Goal: Task Accomplishment & Management: Use online tool/utility

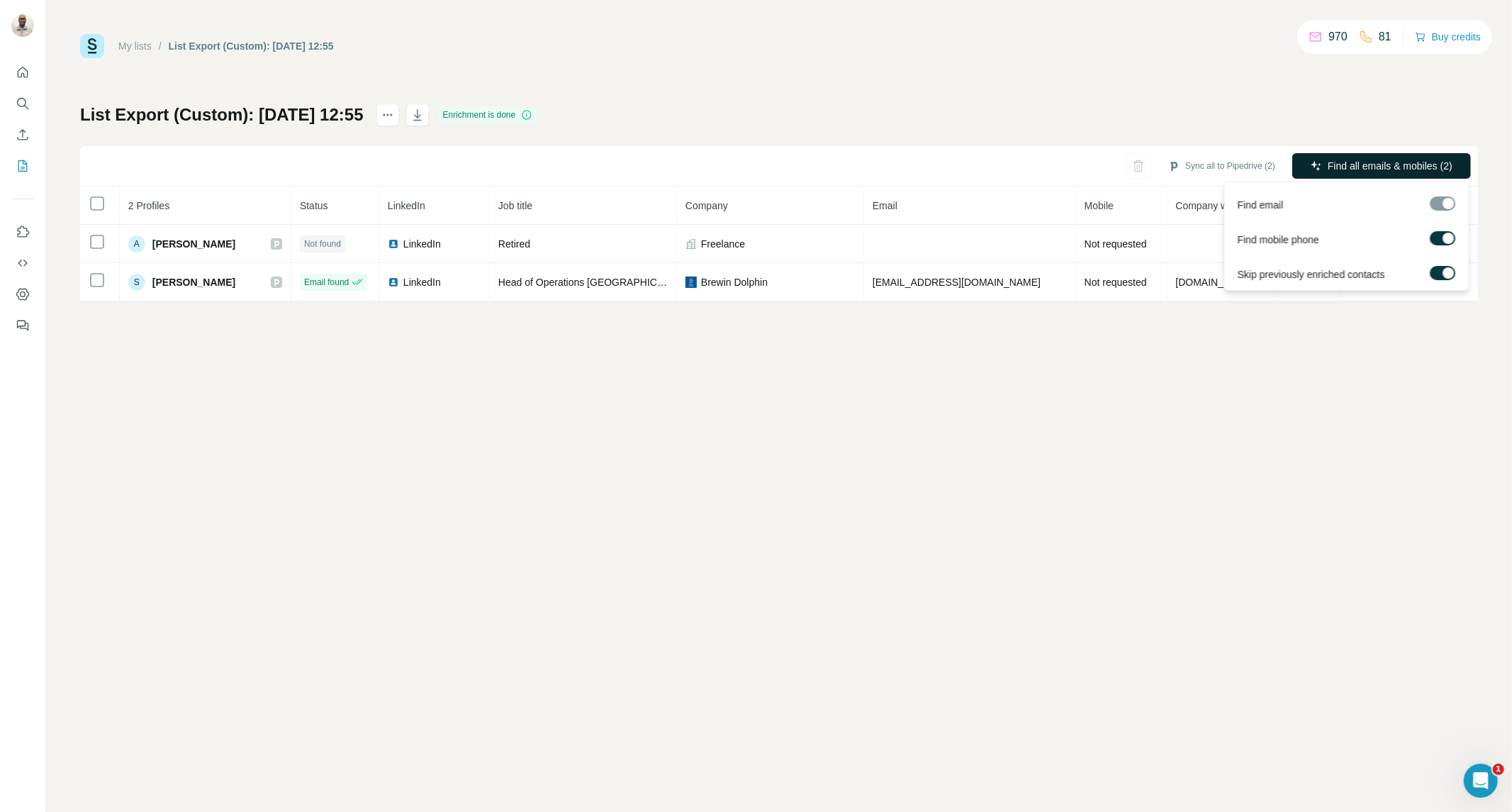
click at [1355, 167] on span "Find all emails & mobiles (2)" at bounding box center [1390, 166] width 125 height 14
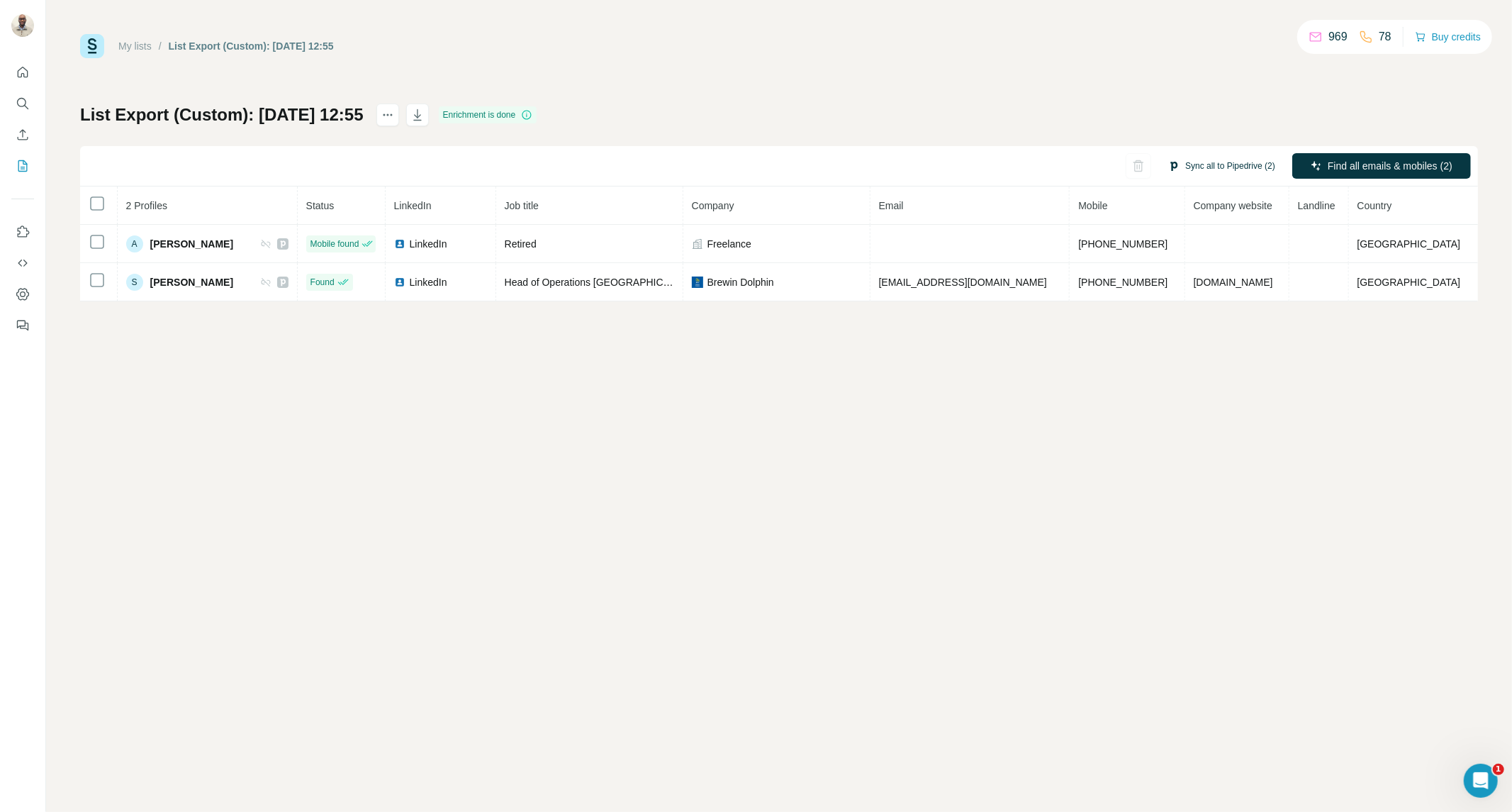
click at [1189, 156] on button "Sync all to Pipedrive (2)" at bounding box center [1221, 165] width 127 height 21
click at [1194, 278] on button "Sync all to Pipedrive" at bounding box center [1200, 273] width 157 height 28
click at [133, 51] on div "My lists" at bounding box center [135, 46] width 33 height 14
click at [136, 41] on link "My lists" at bounding box center [135, 46] width 33 height 12
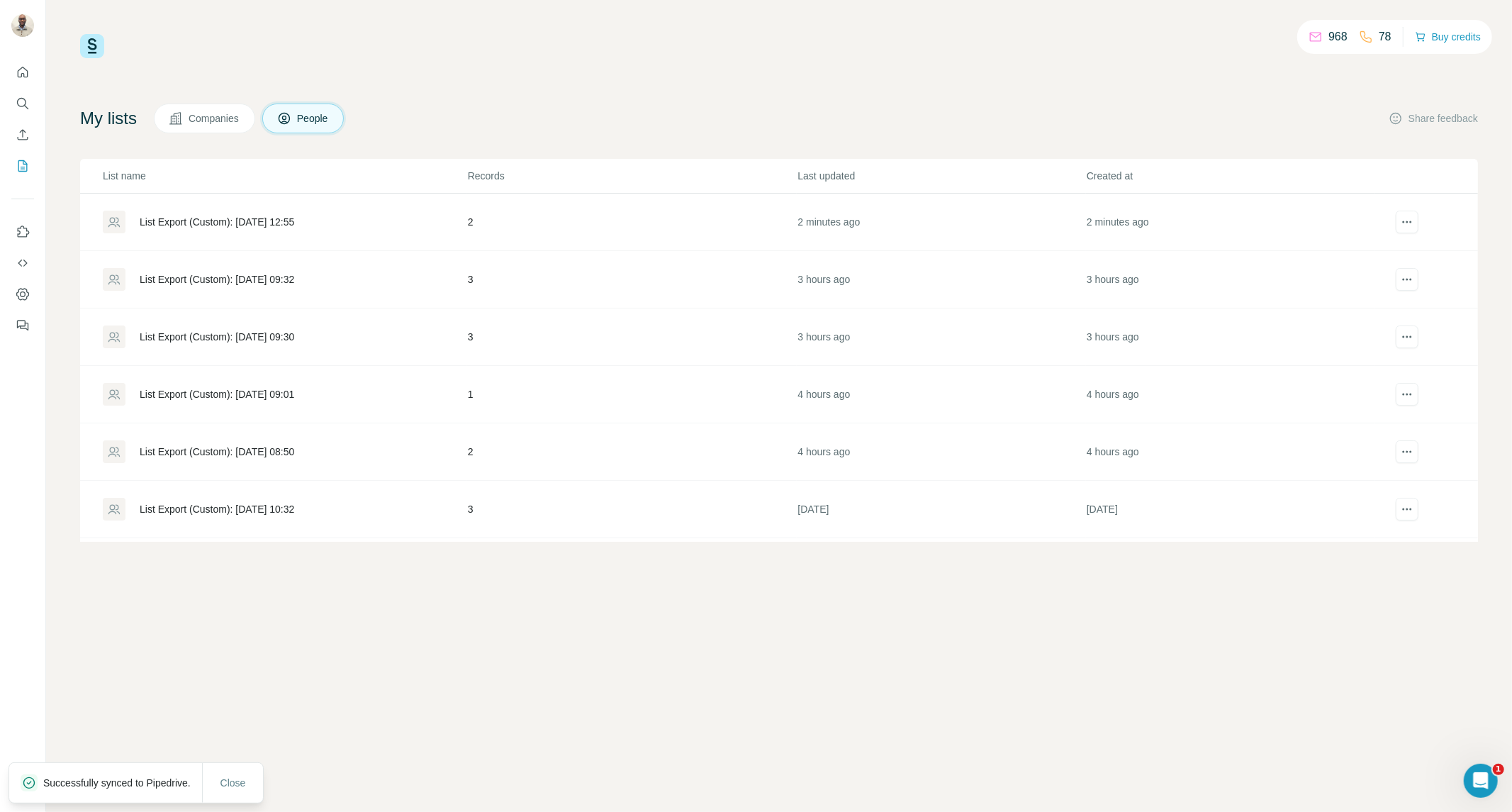
click at [236, 338] on div "List Export (Custom): [DATE] 09:30" at bounding box center [217, 337] width 154 height 14
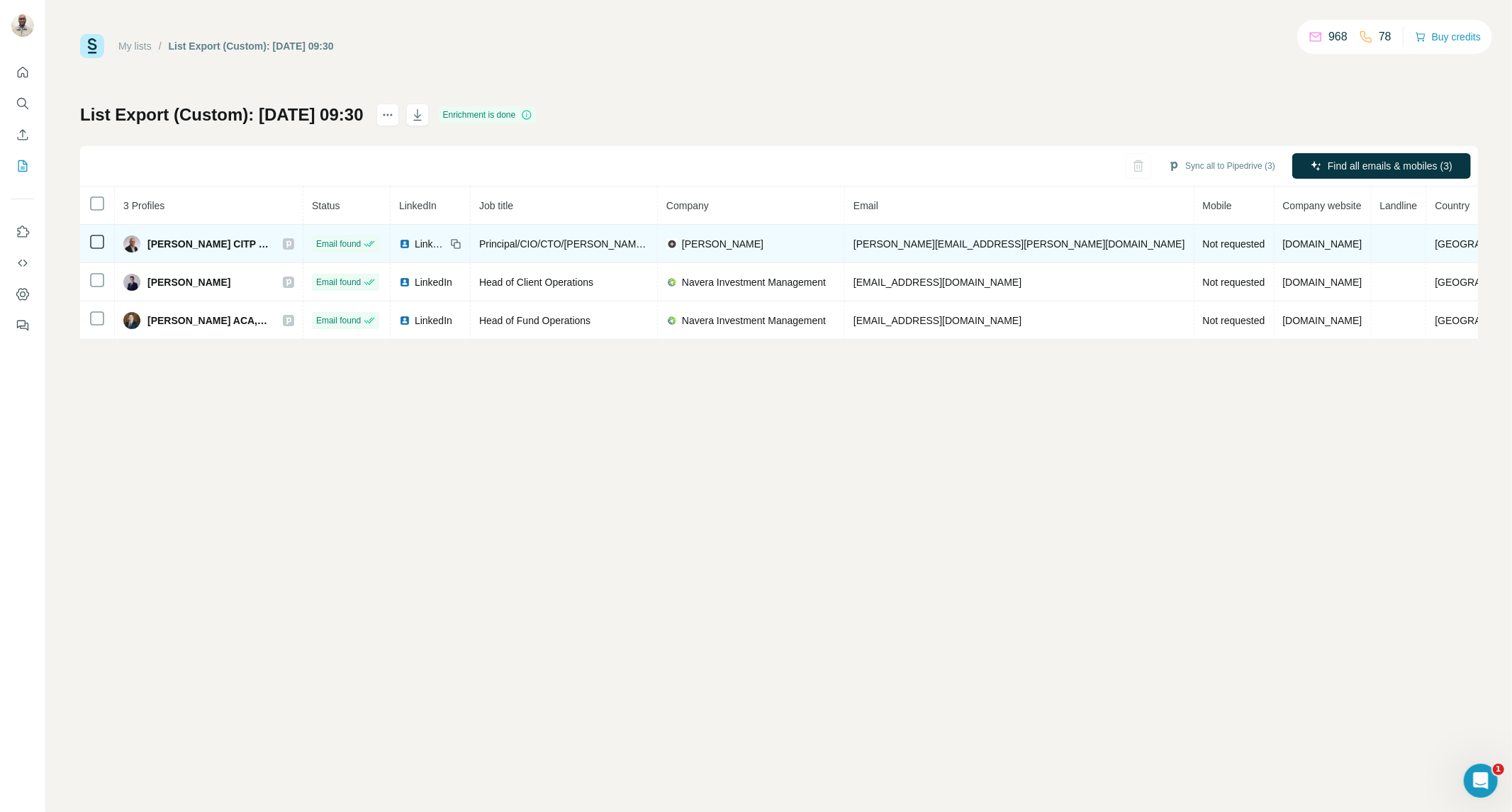
click at [293, 244] on icon at bounding box center [288, 244] width 9 height 12
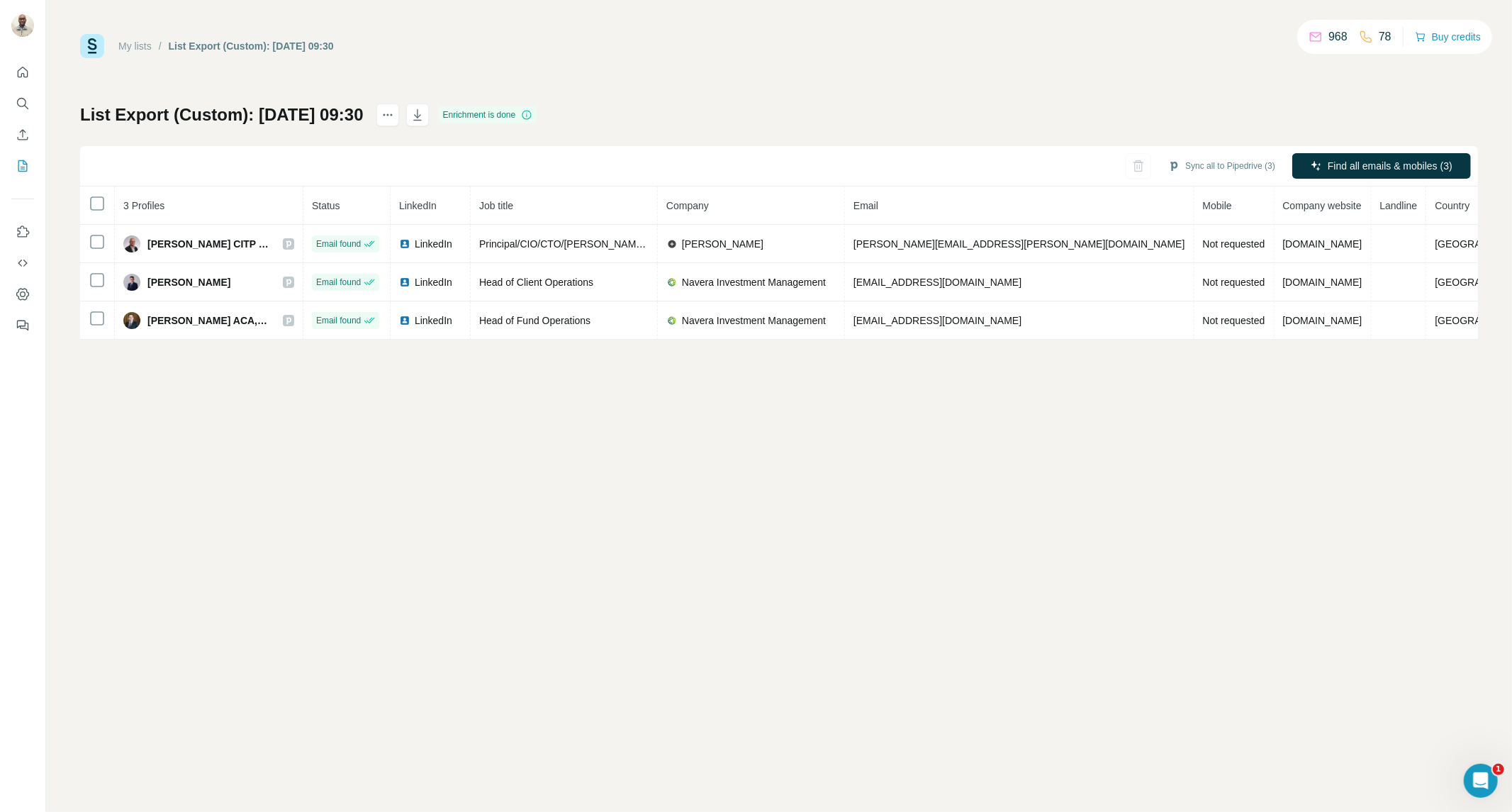
click at [139, 39] on div "My lists" at bounding box center [135, 46] width 33 height 14
click at [143, 41] on link "My lists" at bounding box center [135, 46] width 33 height 12
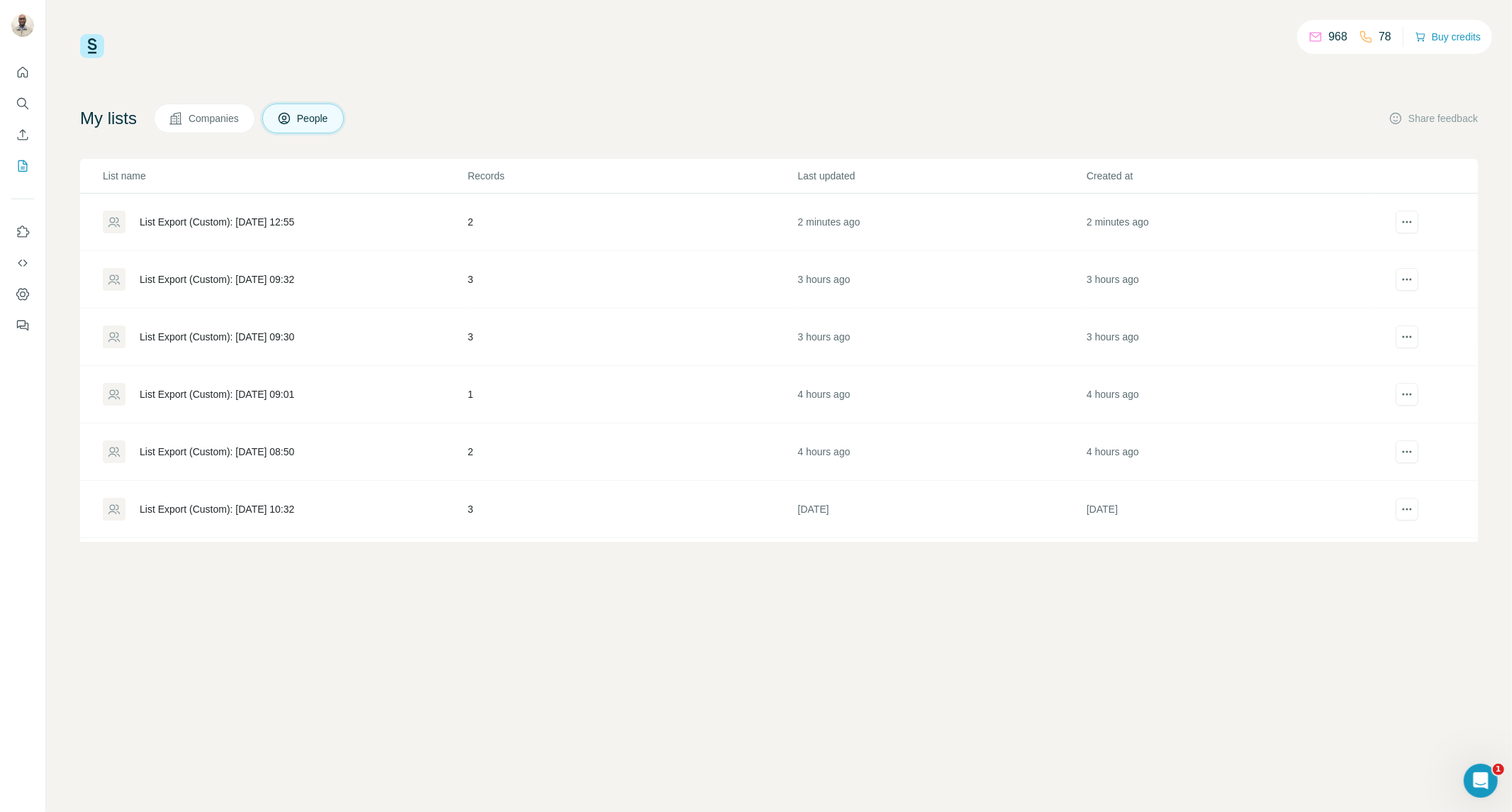
click at [262, 273] on div "List Export (Custom): [DATE] 09:32" at bounding box center [285, 279] width 364 height 22
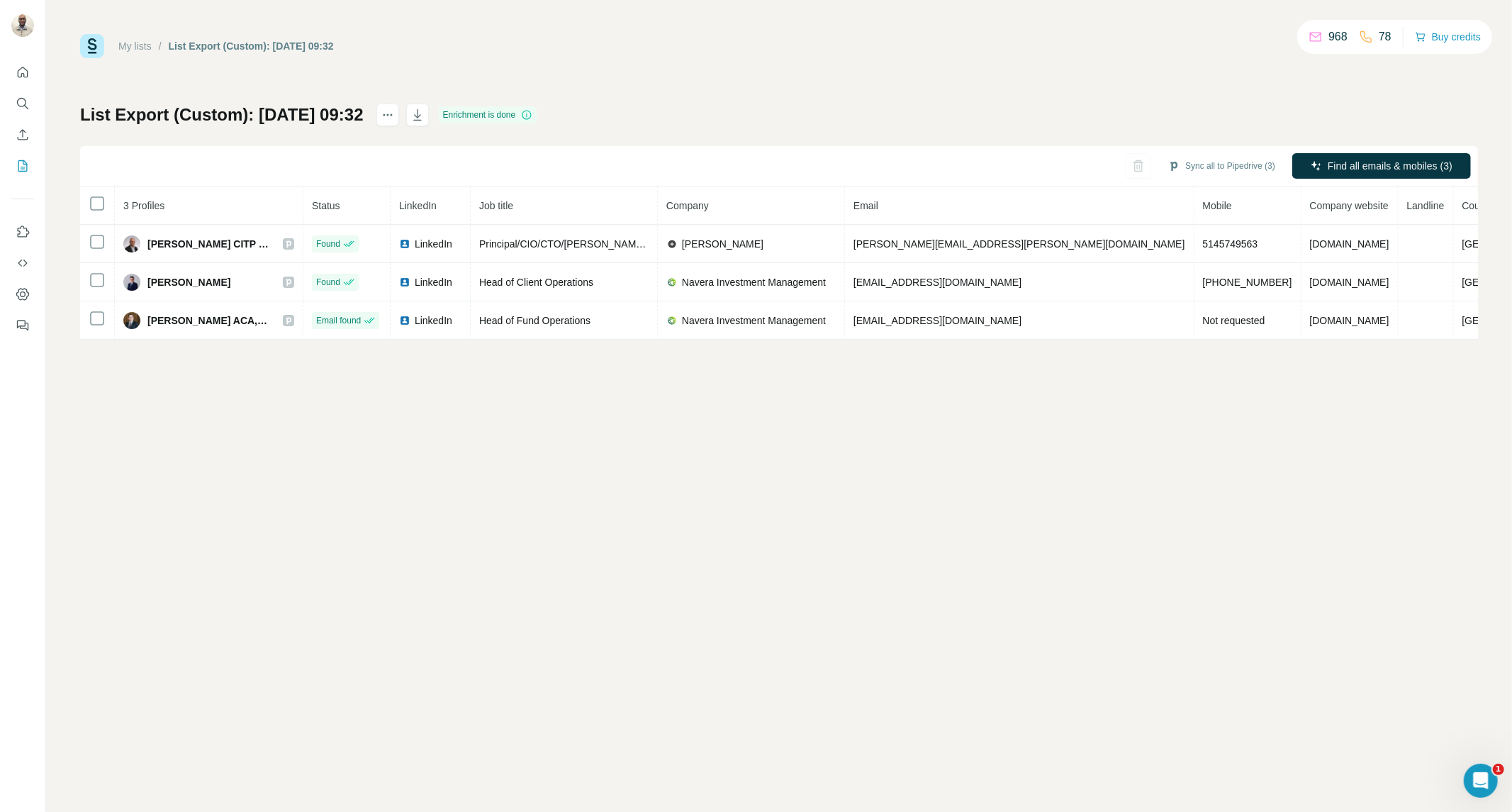
click at [138, 44] on link "My lists" at bounding box center [135, 46] width 33 height 12
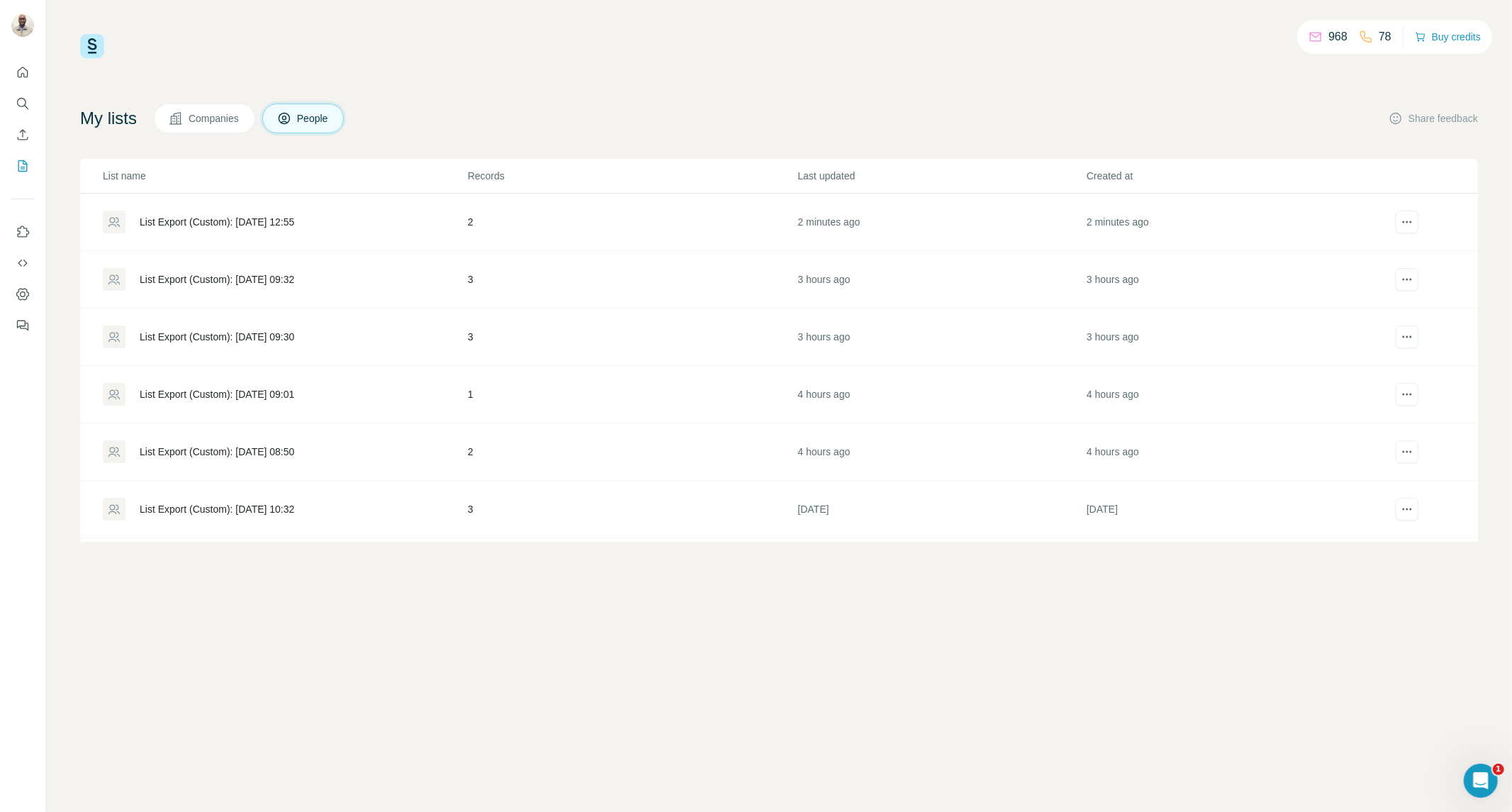
click at [245, 339] on div "List Export (Custom): [DATE] 09:30" at bounding box center [217, 337] width 154 height 14
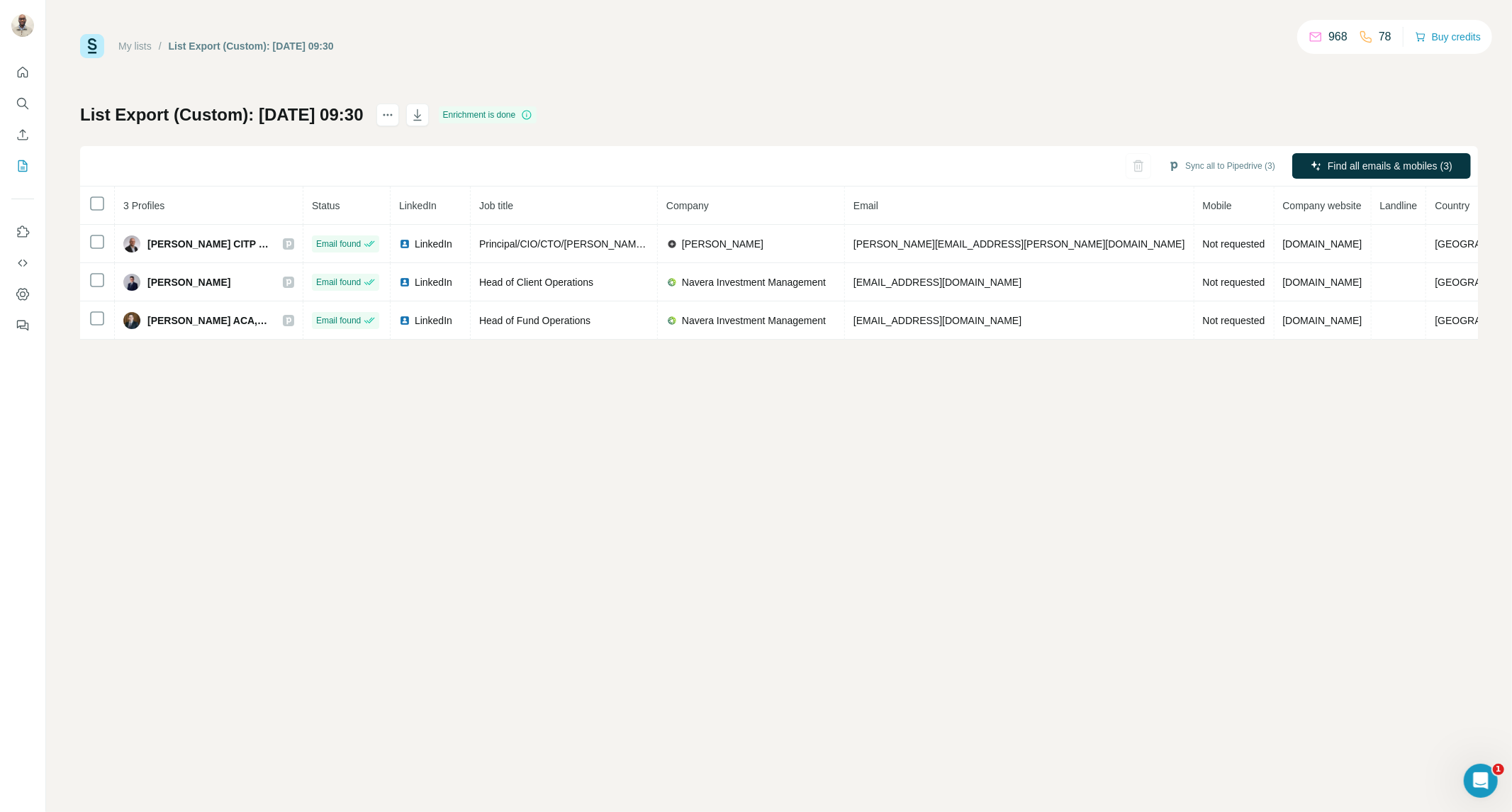
click at [141, 51] on link "My lists" at bounding box center [135, 46] width 33 height 12
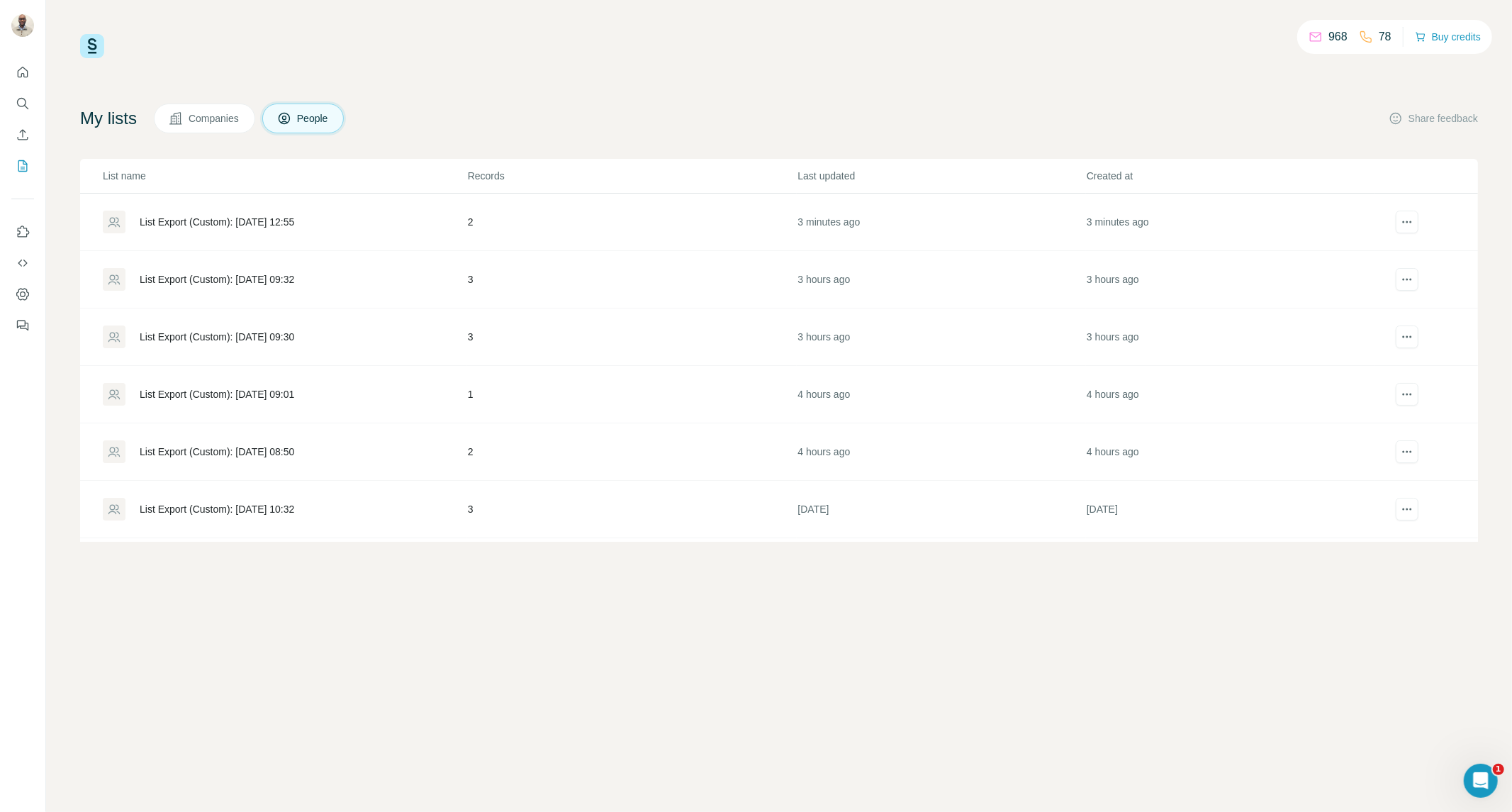
click at [236, 400] on div "List Export (Custom): [DATE] 09:01" at bounding box center [217, 394] width 154 height 14
click at [294, 273] on div "List Export (Custom): [DATE] 09:32" at bounding box center [217, 280] width 154 height 14
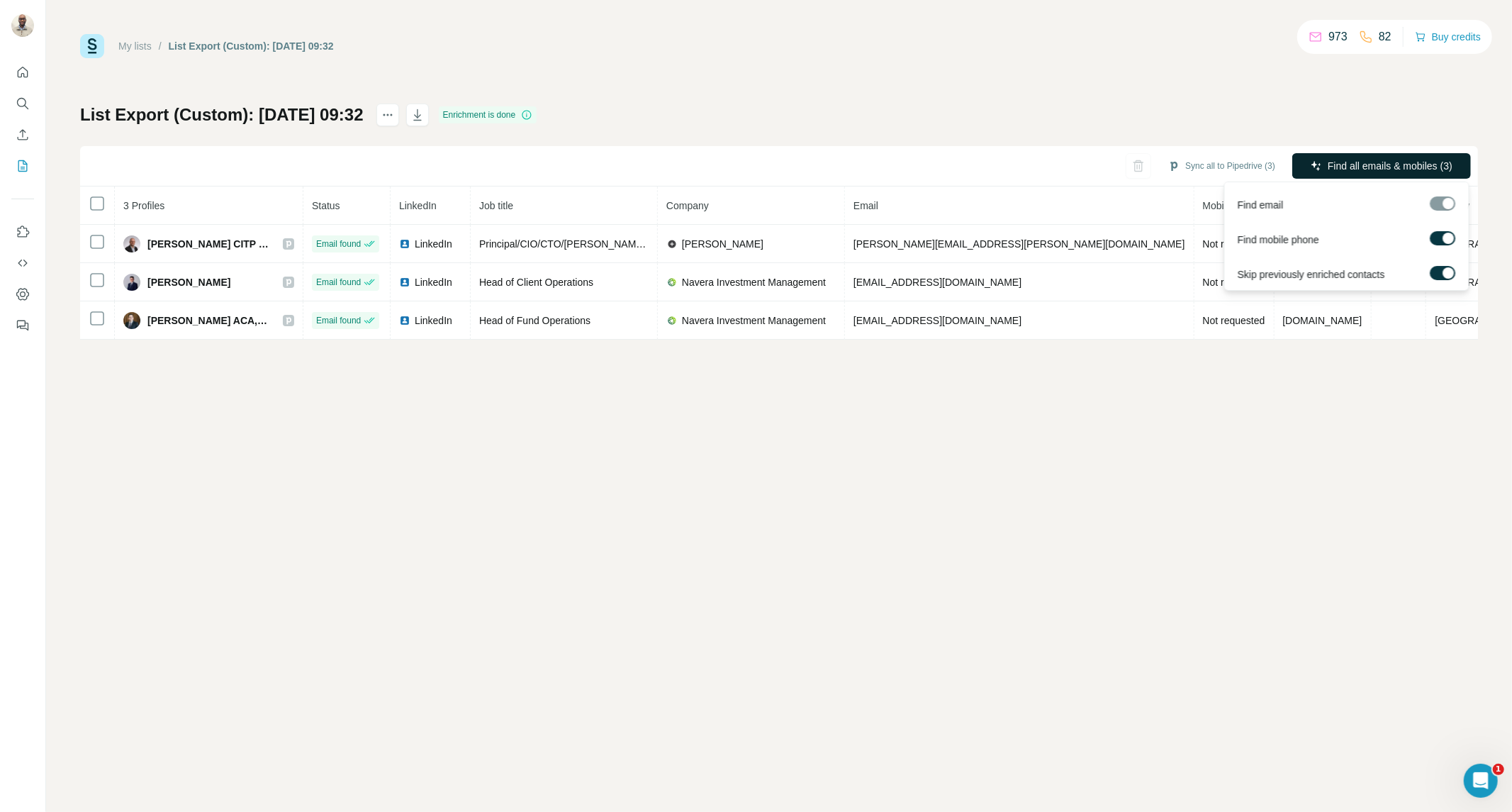
click at [1359, 167] on span "Find all emails & mobiles (3)" at bounding box center [1390, 166] width 125 height 14
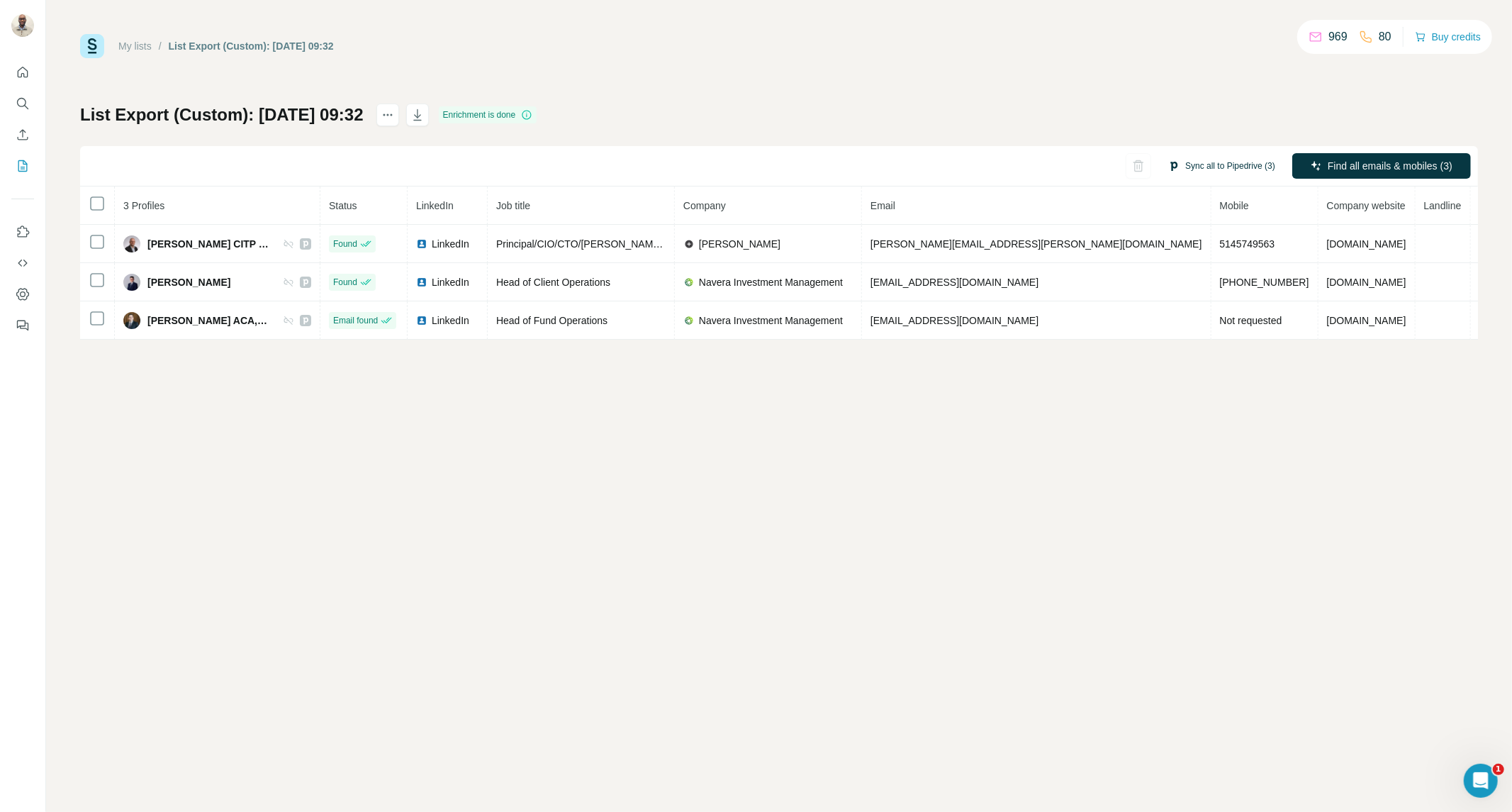
click at [1192, 157] on button "Sync all to Pipedrive (3)" at bounding box center [1221, 165] width 127 height 21
click at [1205, 268] on button "Sync all to Pipedrive" at bounding box center [1200, 273] width 157 height 28
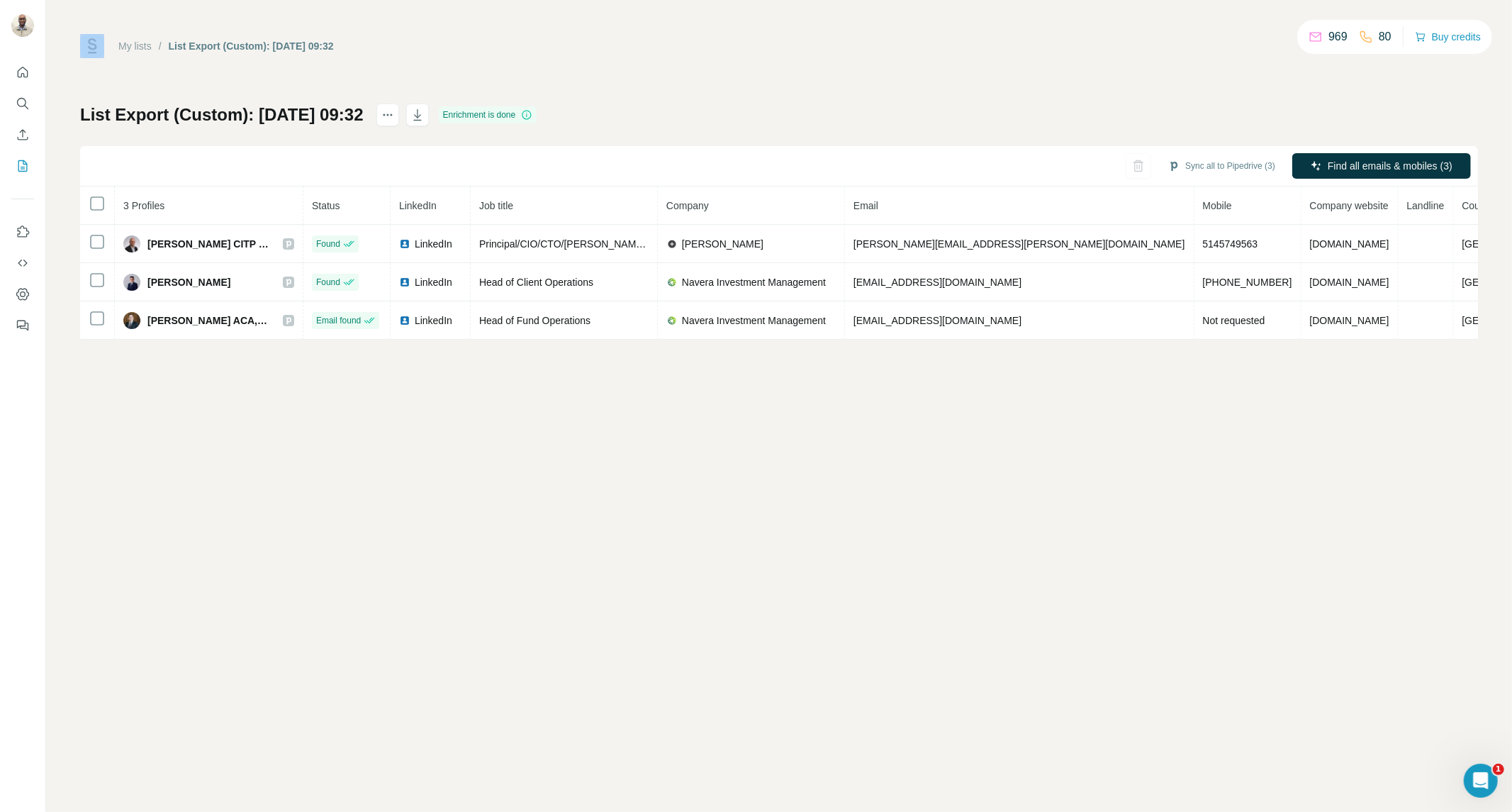
click at [112, 33] on div "My lists / List Export (Custom): 26/09/2025 09:32 969 80 Buy credits List Expor…" at bounding box center [779, 406] width 1466 height 812
click at [125, 41] on link "My lists" at bounding box center [135, 46] width 33 height 12
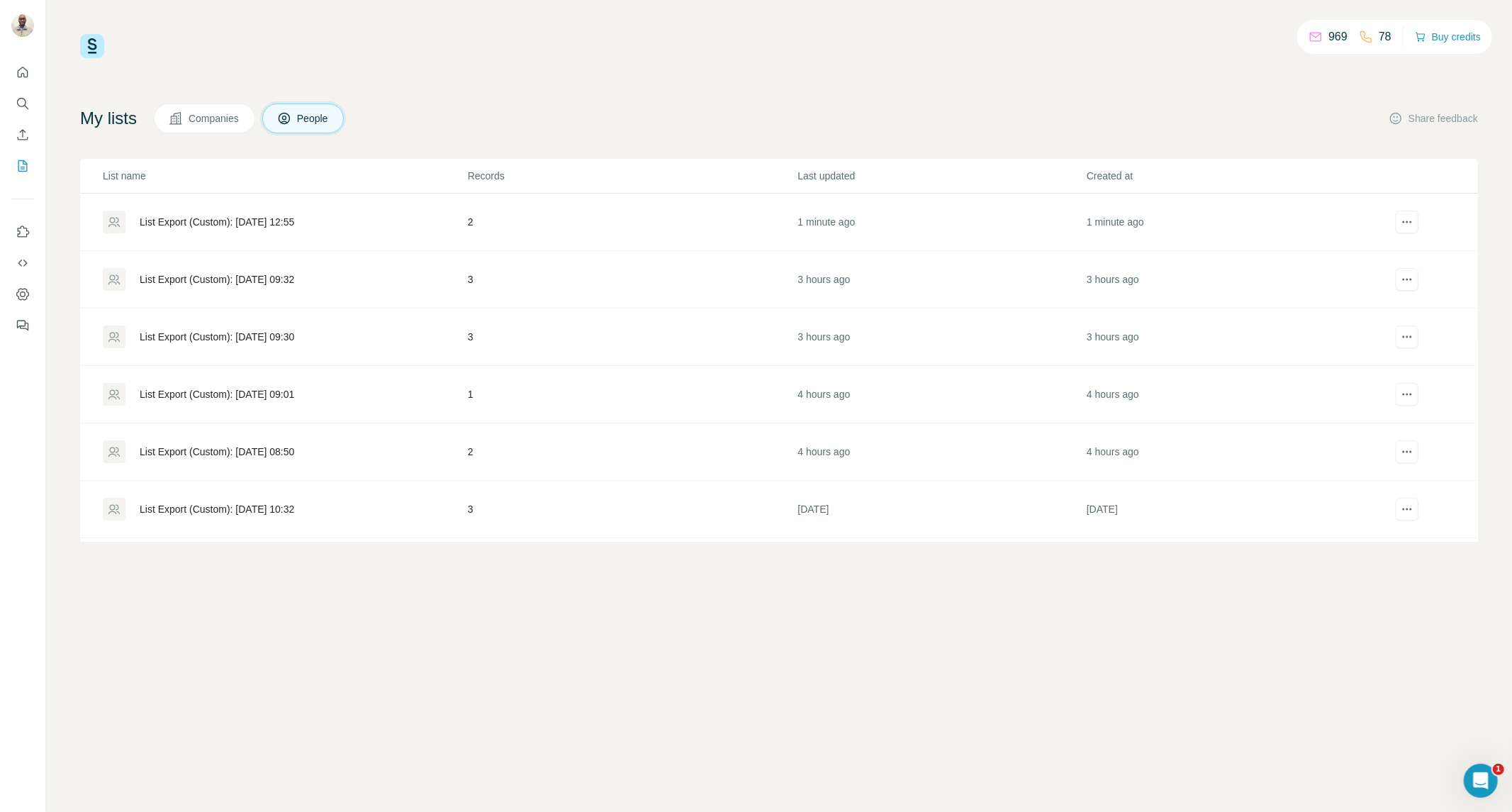
click at [267, 344] on div "List Export (Custom): [DATE] 09:30" at bounding box center [285, 336] width 364 height 22
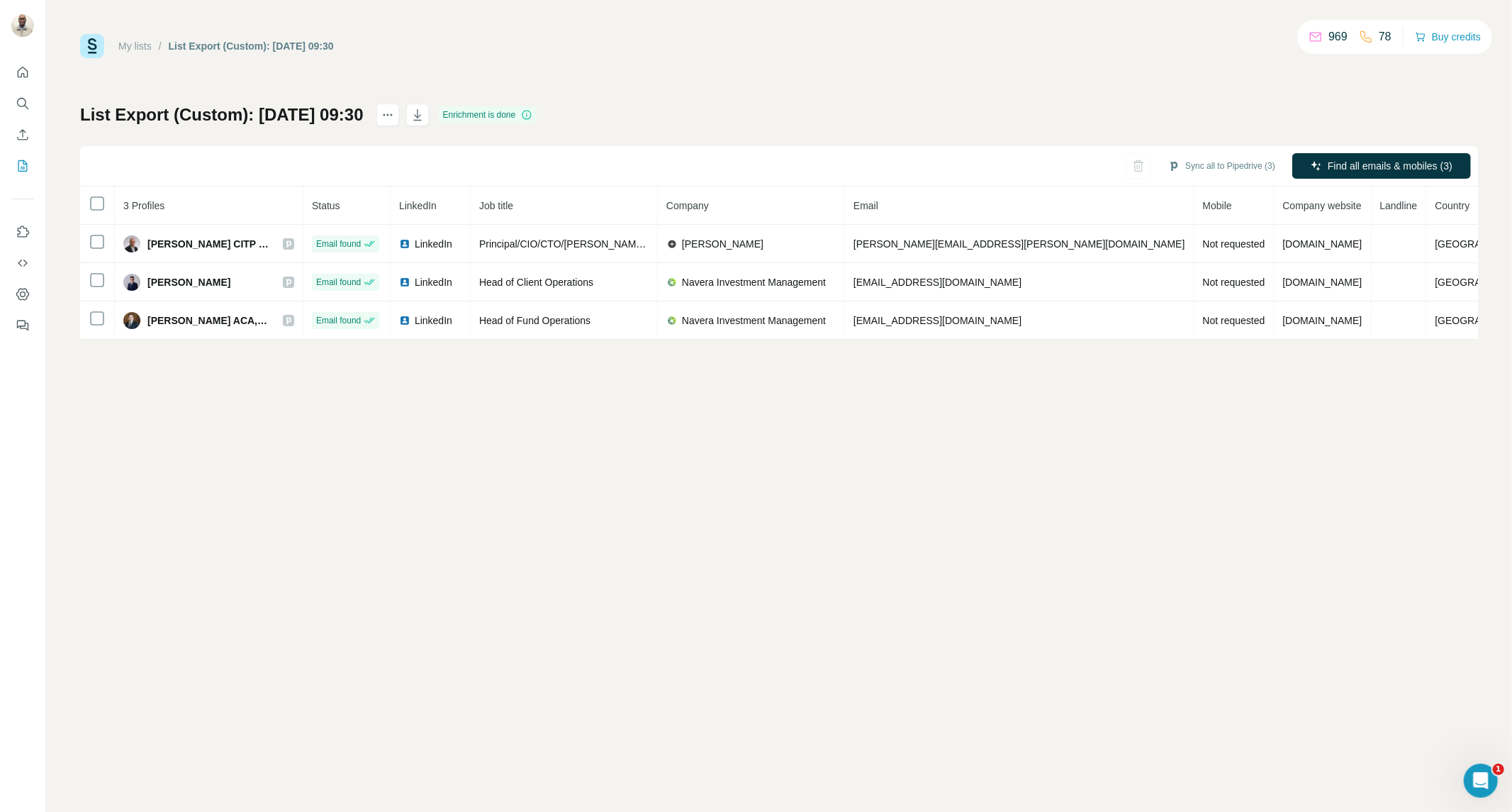
click at [129, 41] on link "My lists" at bounding box center [135, 46] width 33 height 12
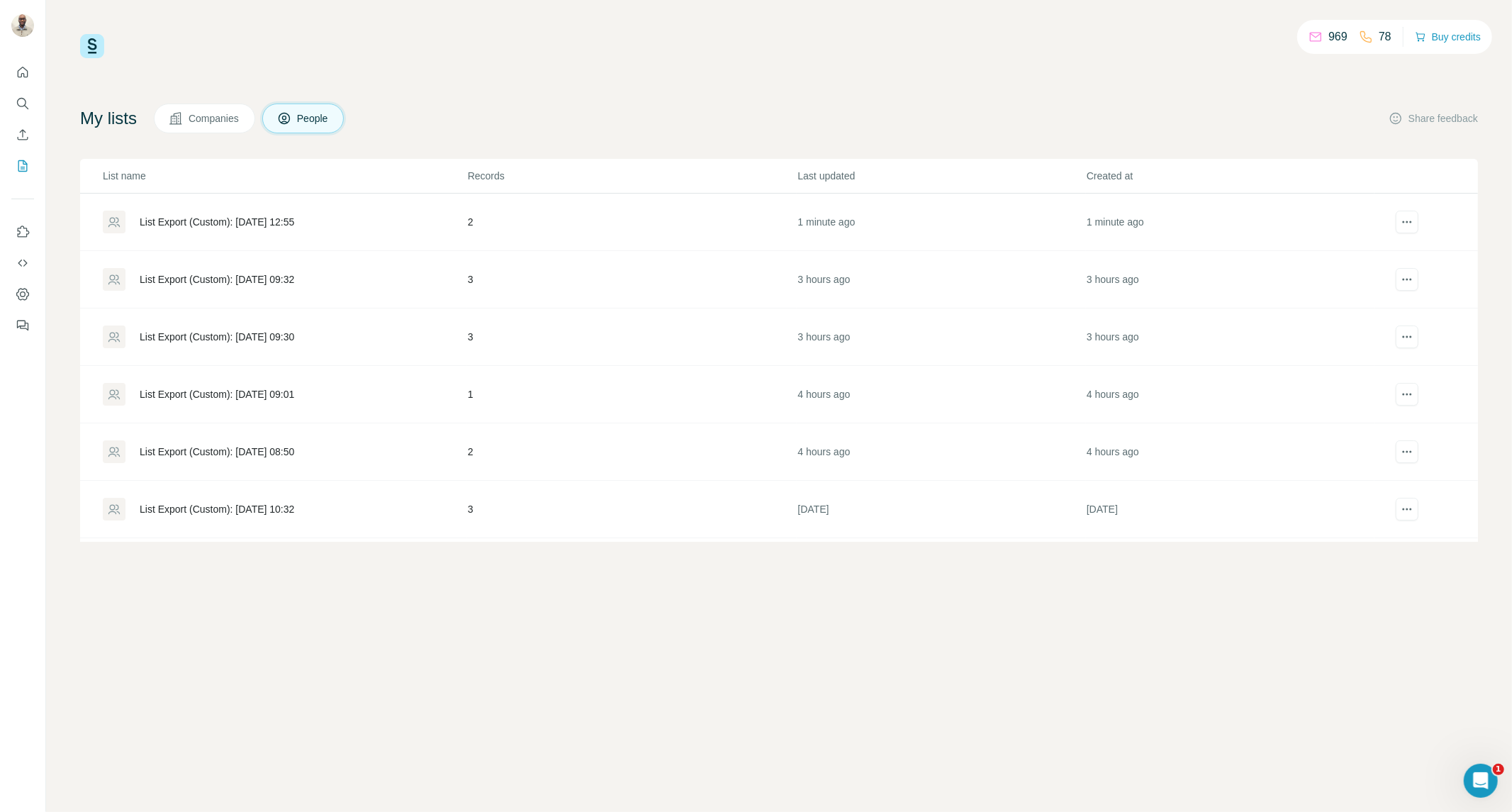
click at [236, 455] on div "List Export (Custom): [DATE] 08:50" at bounding box center [217, 452] width 154 height 14
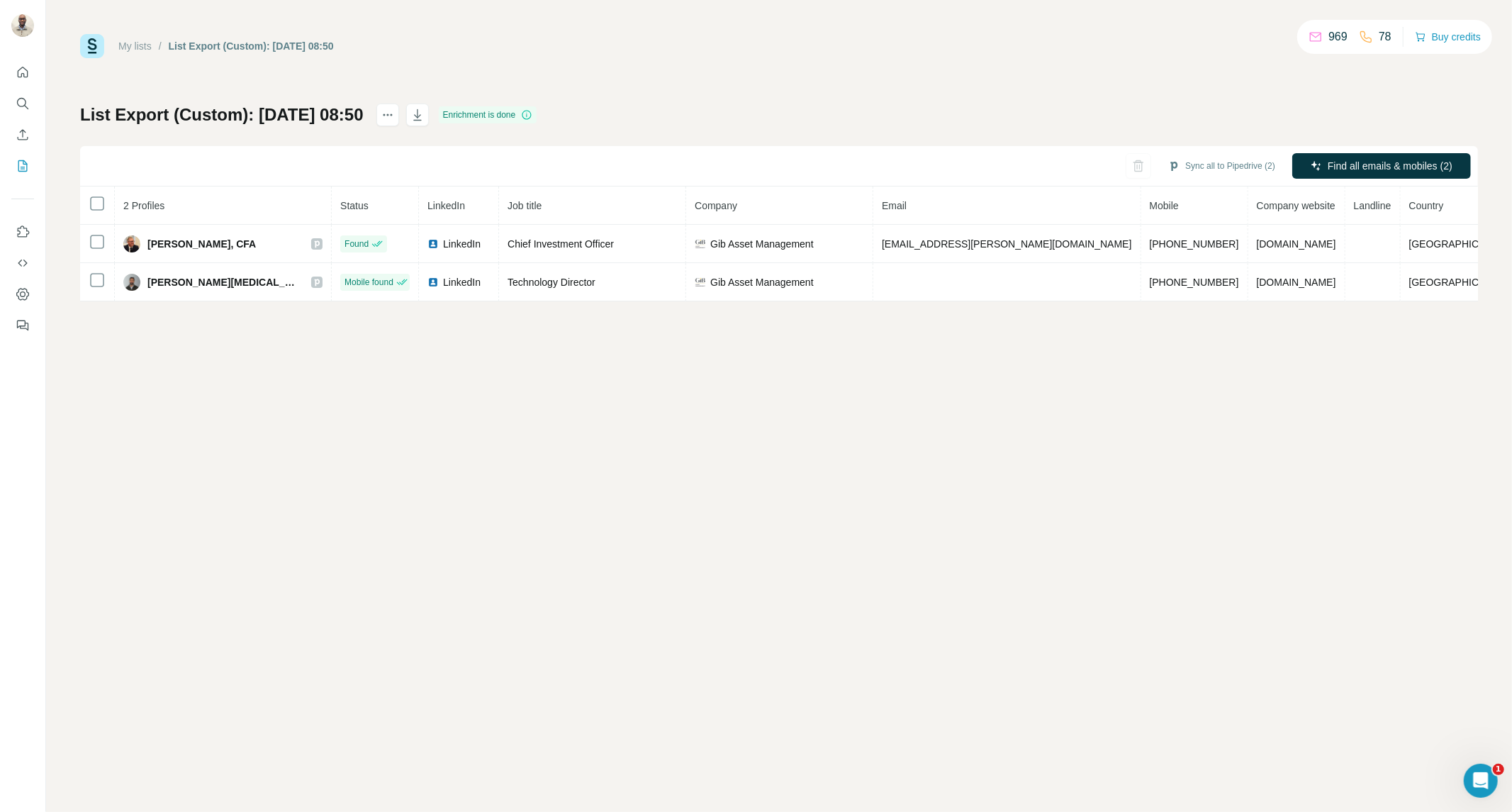
click at [139, 46] on link "My lists" at bounding box center [135, 46] width 33 height 12
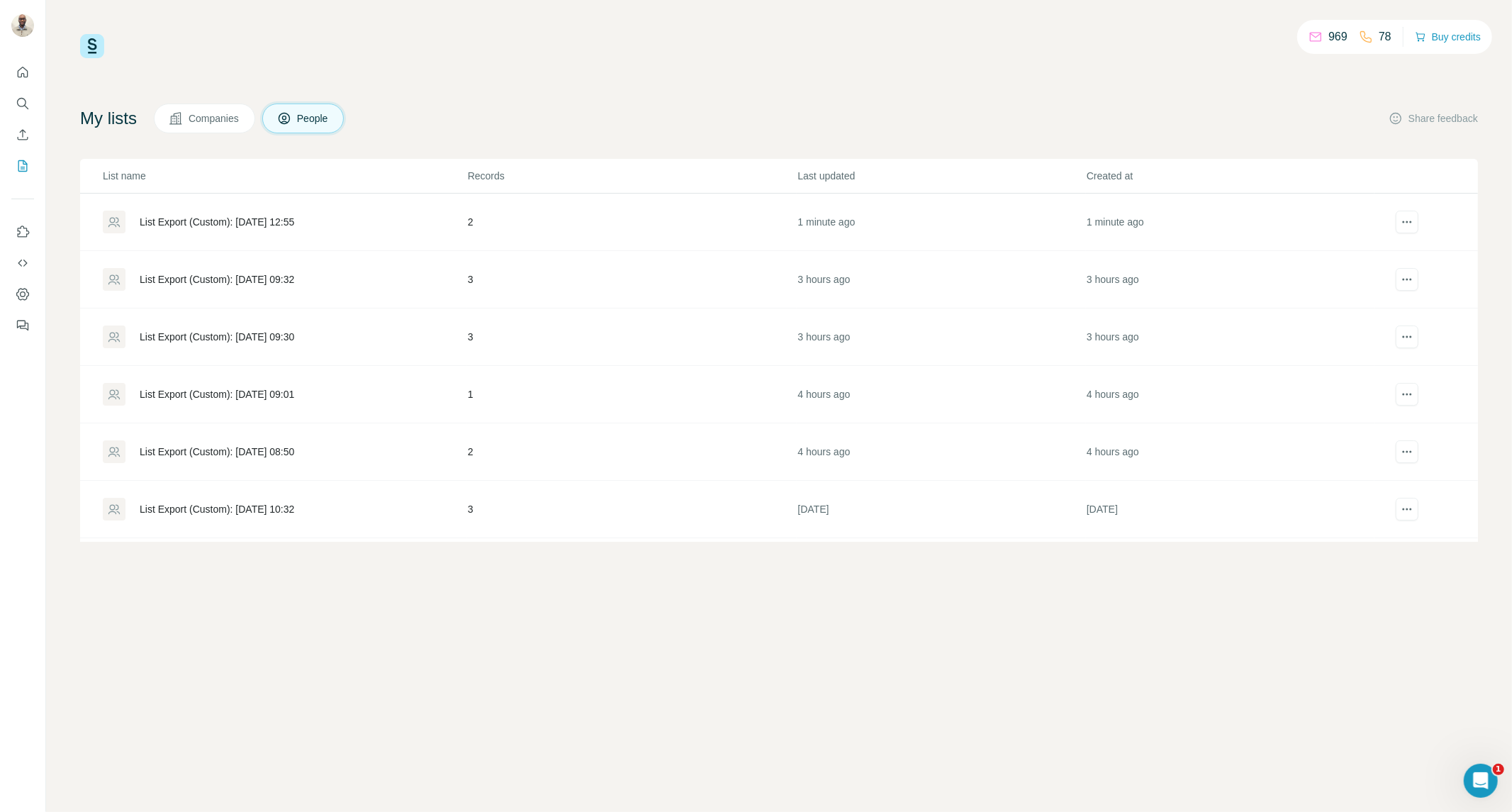
click at [343, 515] on div "List Export (Custom): [DATE] 10:32" at bounding box center [285, 509] width 364 height 22
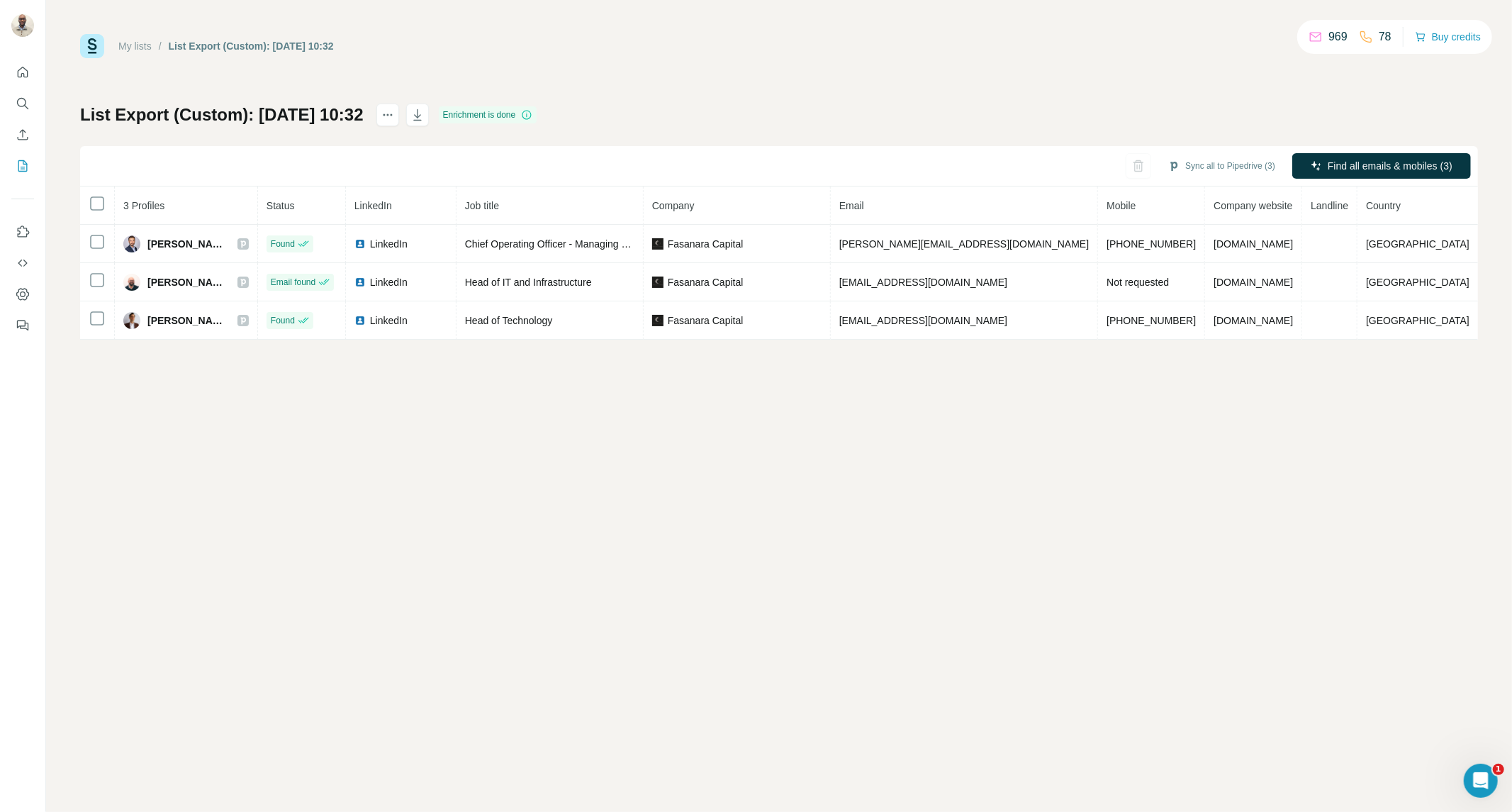
click at [124, 44] on link "My lists" at bounding box center [135, 46] width 33 height 12
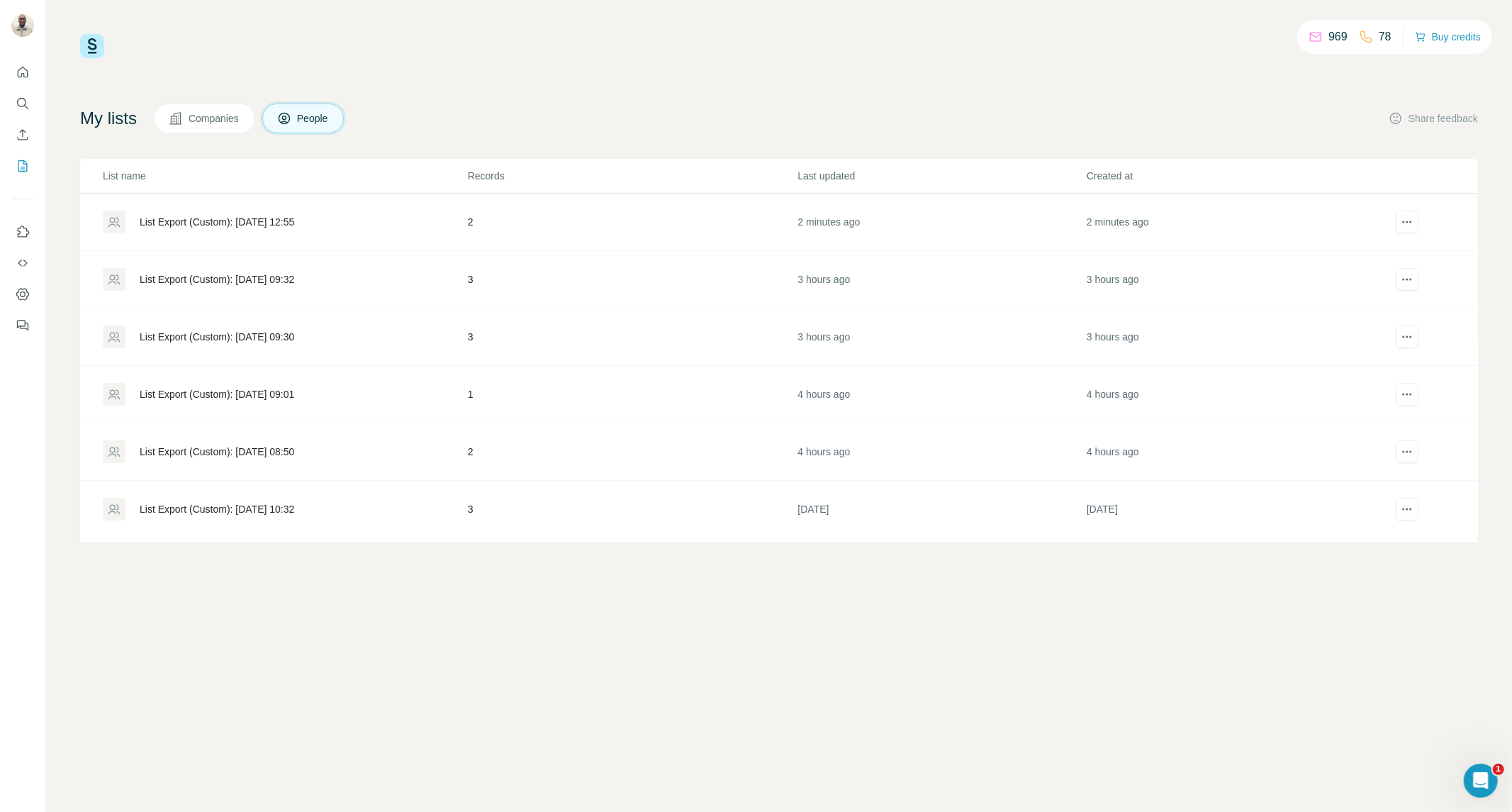
click at [294, 398] on div "List Export (Custom): [DATE] 09:01" at bounding box center [217, 394] width 154 height 14
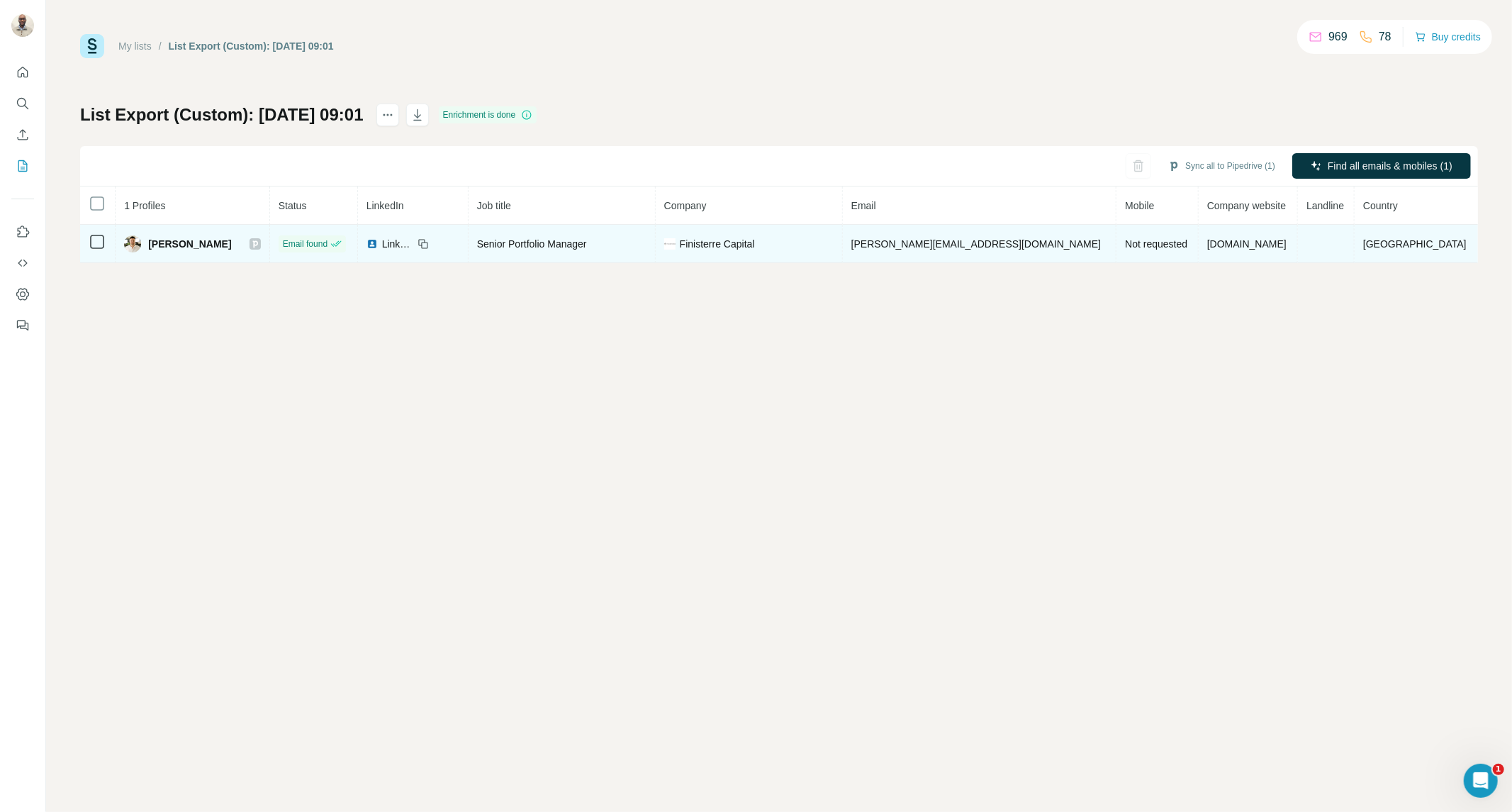
click at [259, 244] on icon at bounding box center [255, 244] width 9 height 12
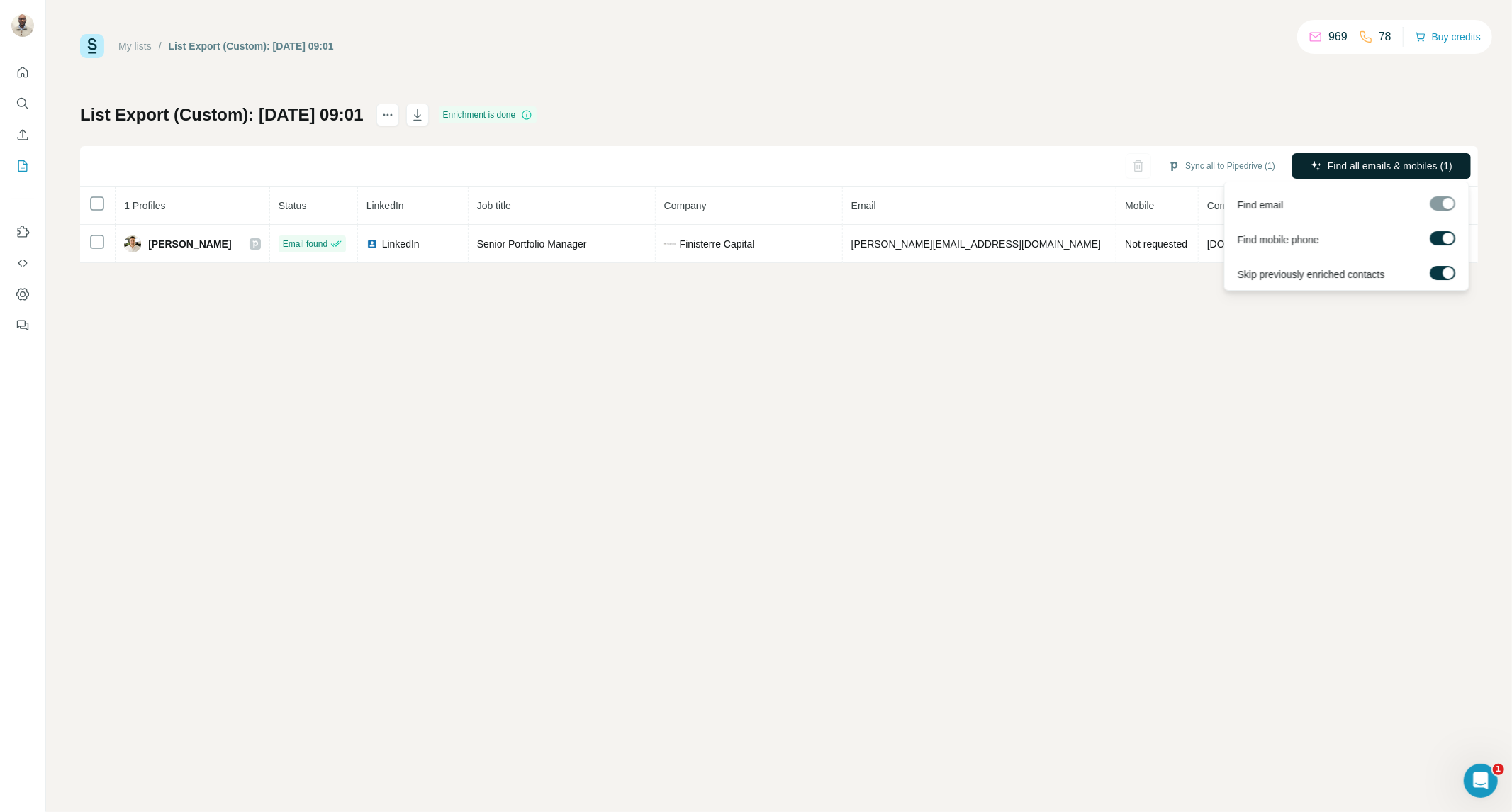
click at [1329, 167] on span "Find all emails & mobiles (1)" at bounding box center [1390, 166] width 125 height 14
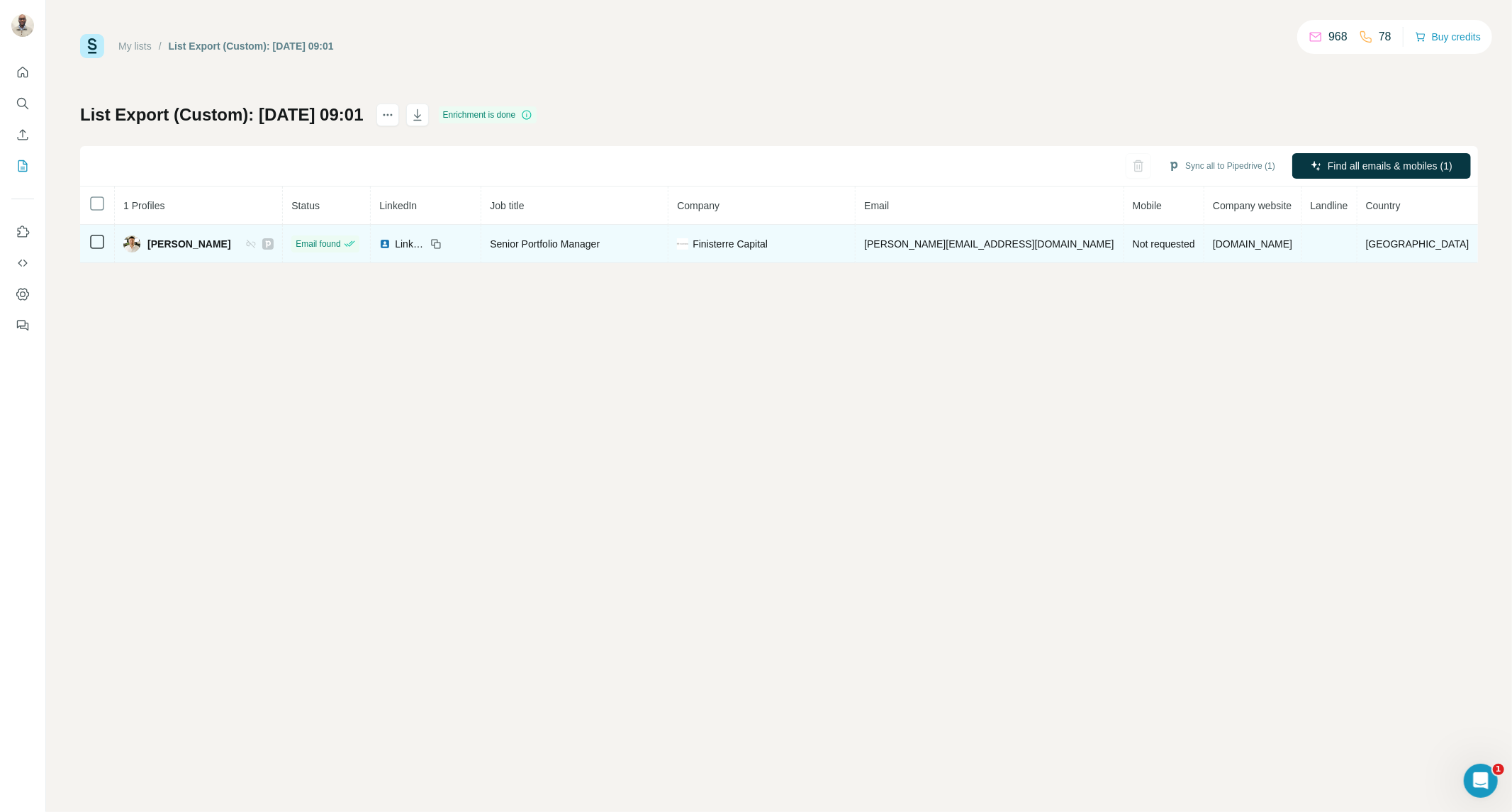
click at [273, 239] on icon at bounding box center [268, 244] width 9 height 12
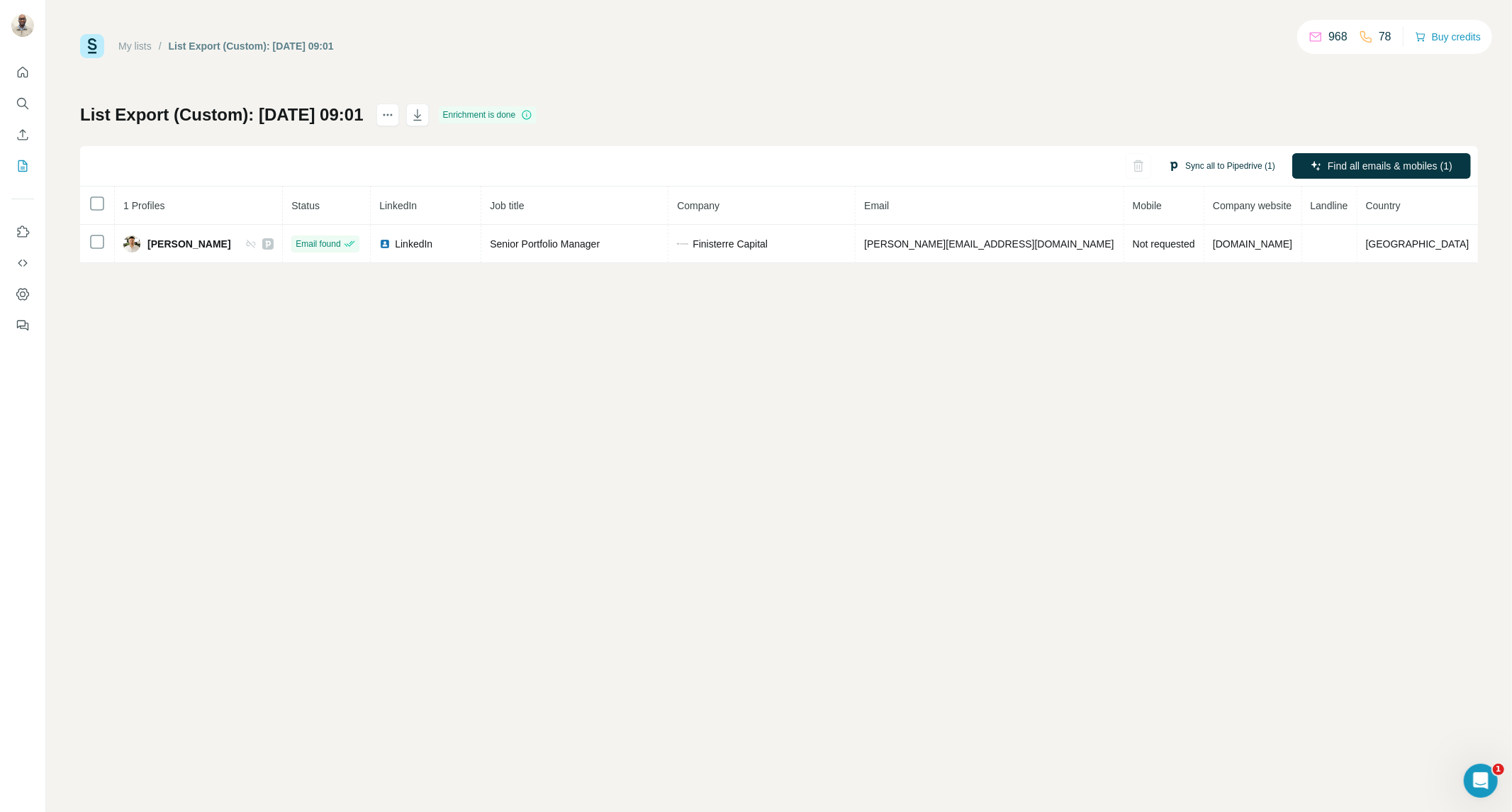
click at [1203, 165] on button "Sync all to Pipedrive (1)" at bounding box center [1221, 165] width 127 height 21
click at [1170, 273] on button "Sync all to Pipedrive" at bounding box center [1200, 273] width 157 height 28
